Goal: Transaction & Acquisition: Purchase product/service

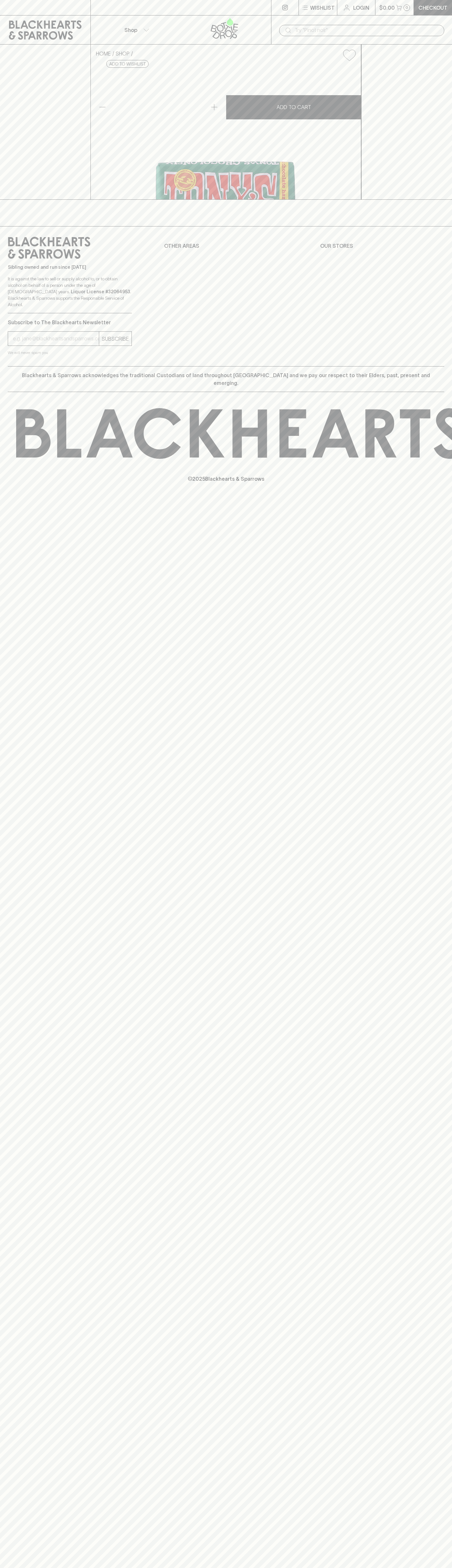
click at [162, 18] on button "Shop" at bounding box center [136, 29] width 90 height 29
click at [435, 65] on div at bounding box center [226, 784] width 452 height 1568
click at [385, 1567] on html "⠀ ⠀ Wishlist Login $0.00 0 Checkout Shop ​ HOME SHOP Tony's Chocolonely Milk Ha…" at bounding box center [226, 784] width 452 height 1568
click at [13, 545] on div at bounding box center [226, 784] width 452 height 1568
